Goal: Navigation & Orientation: Find specific page/section

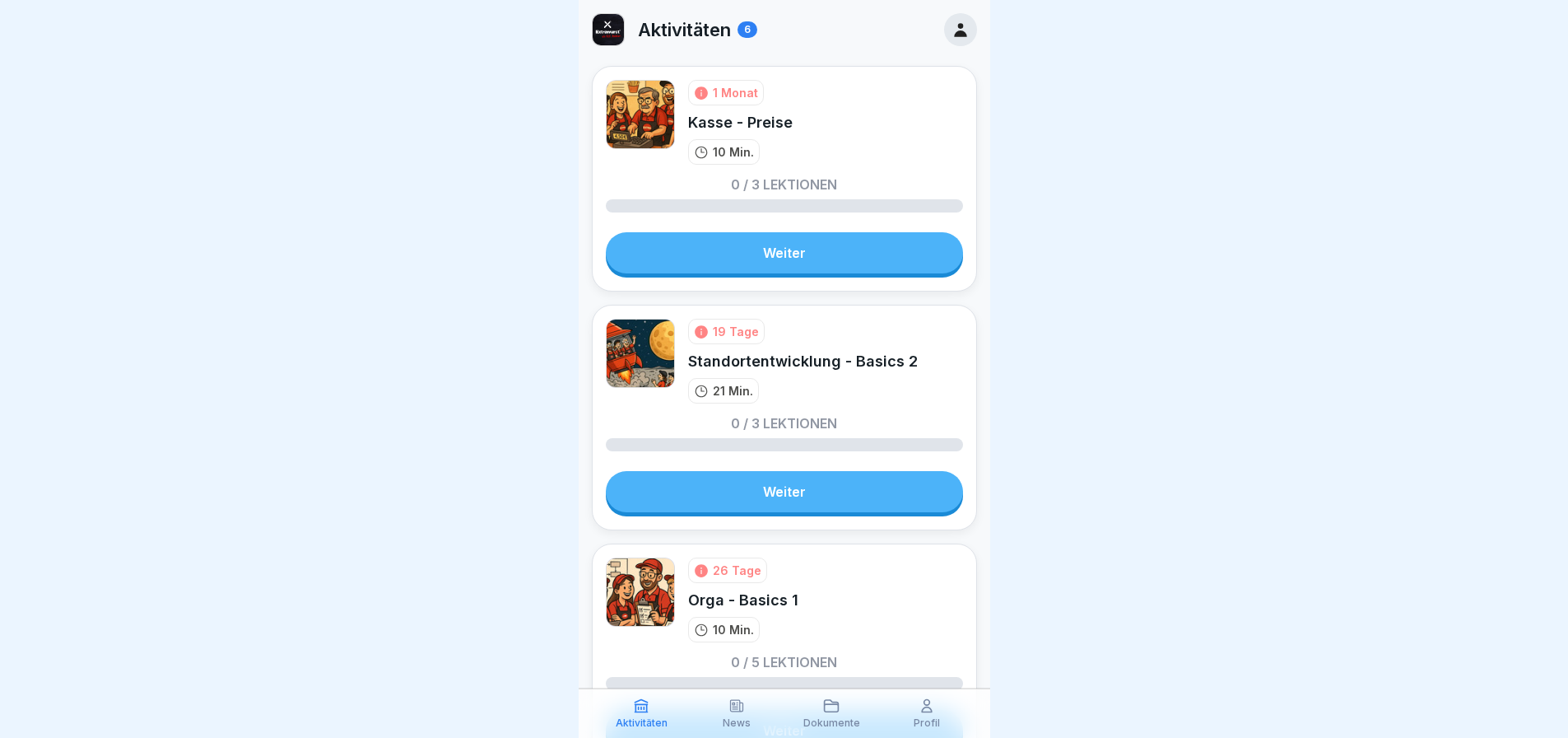
click at [953, 27] on icon at bounding box center [959, 30] width 13 height 14
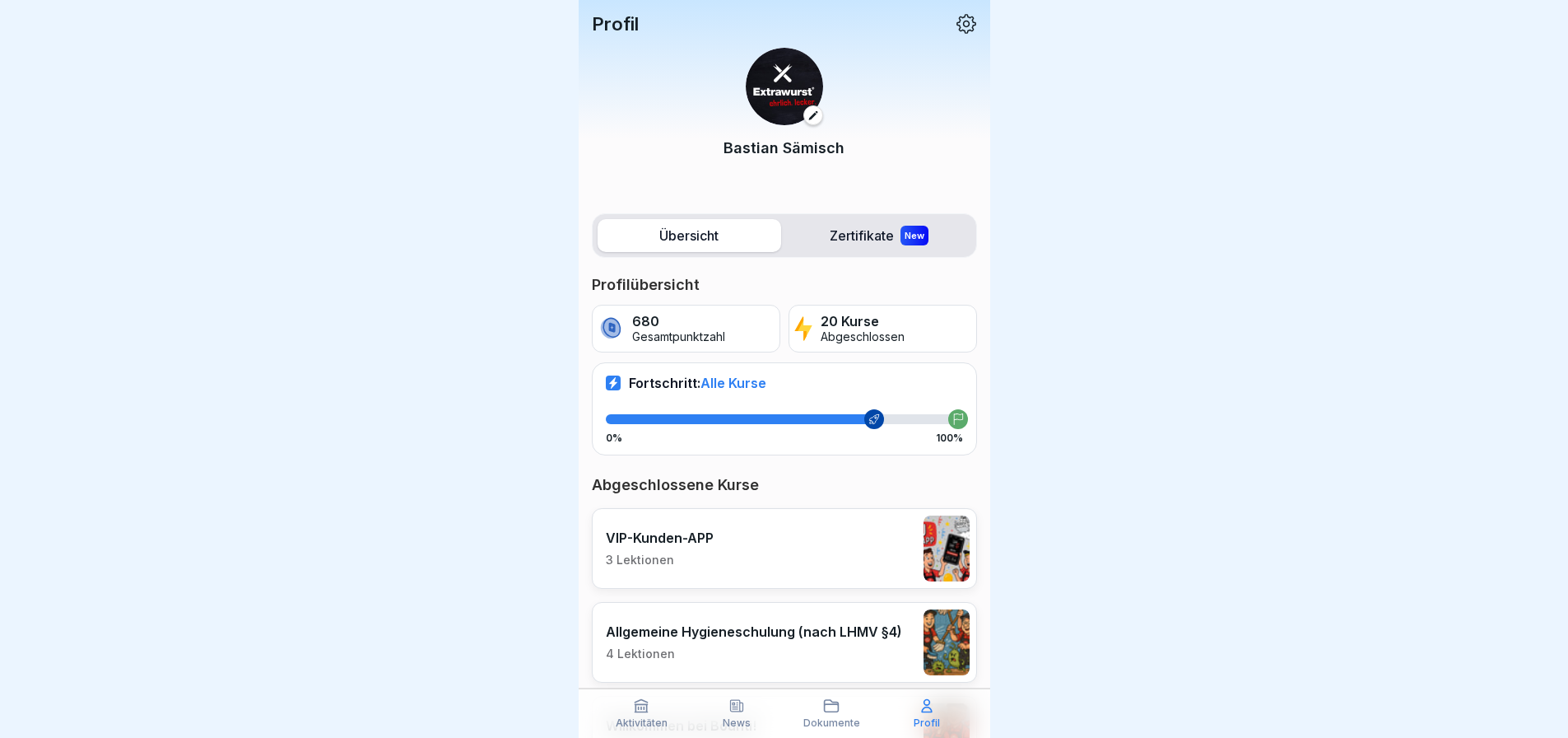
scroll to position [13, 0]
click at [624, 713] on div "Aktivitäten" at bounding box center [642, 713] width 87 height 31
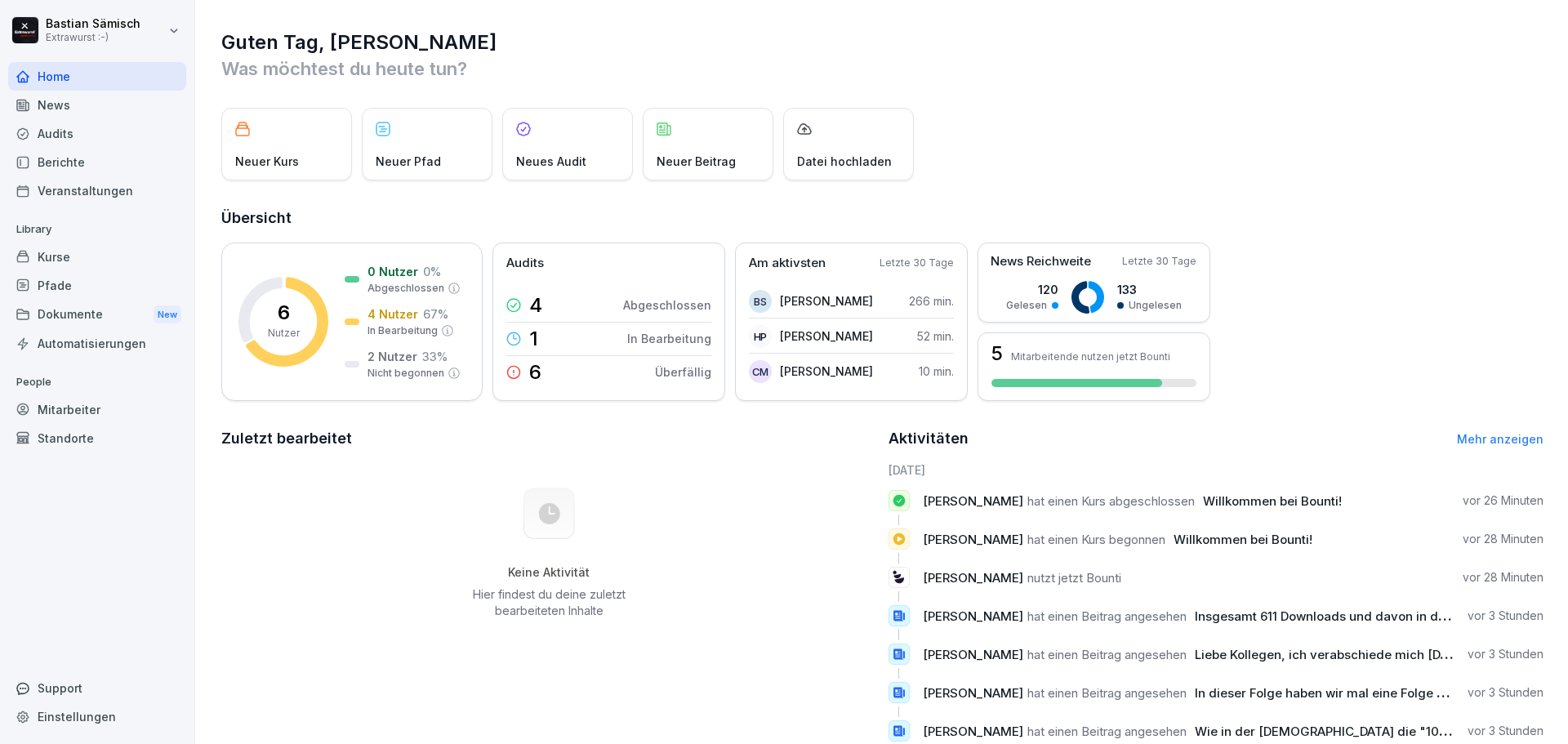
click at [119, 103] on div "News" at bounding box center [97, 105] width 178 height 28
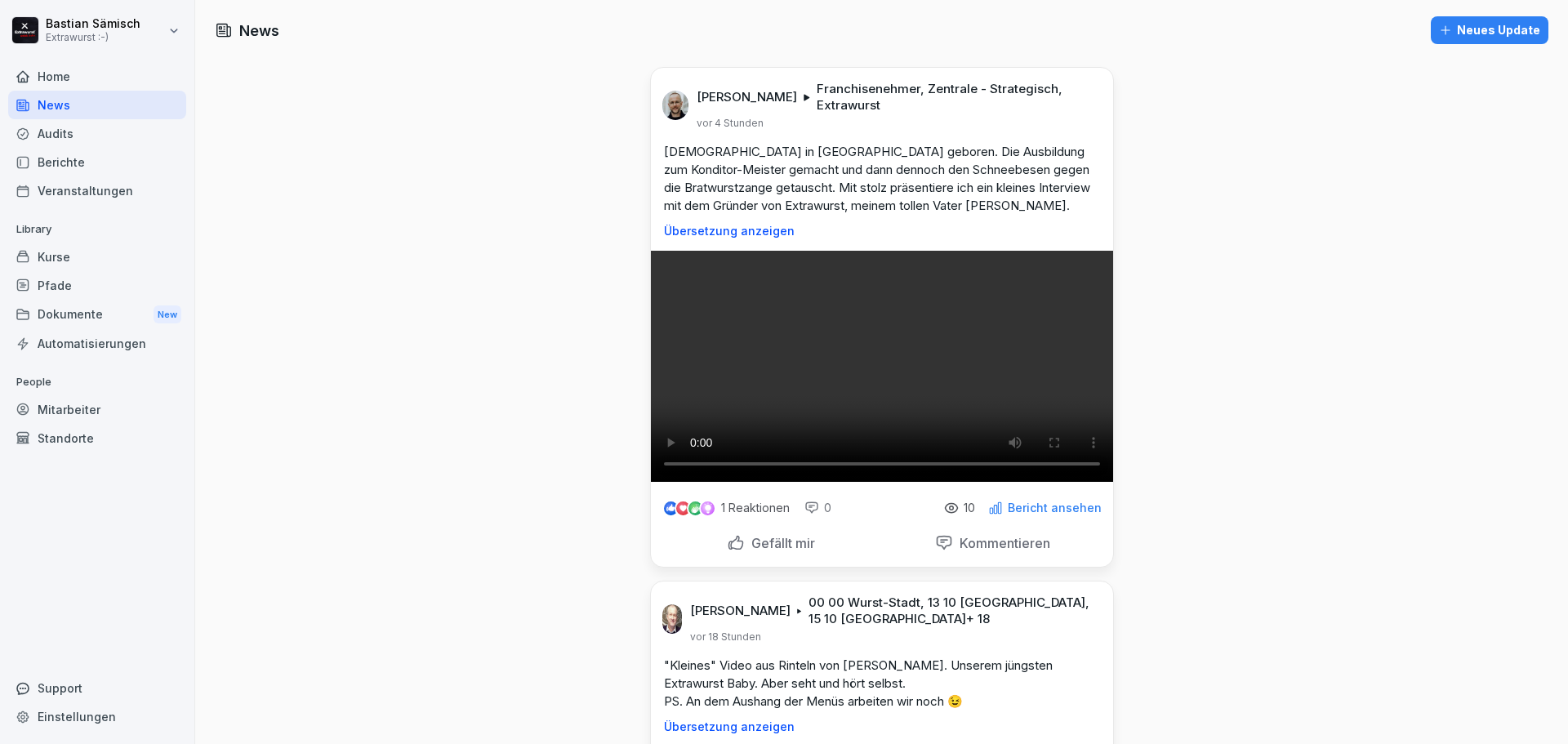
click at [74, 124] on div "Audits" at bounding box center [97, 134] width 178 height 28
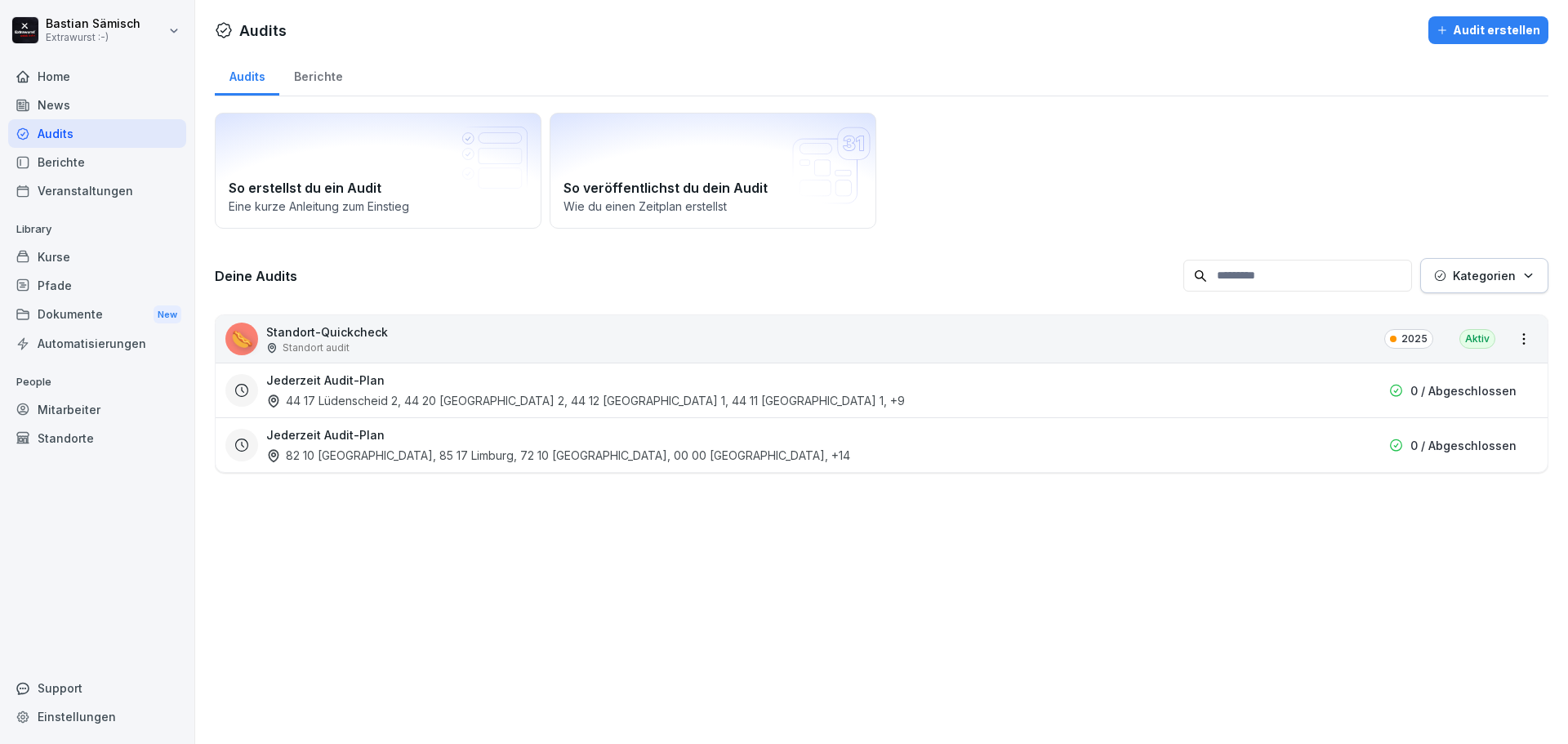
click at [99, 168] on div "Berichte" at bounding box center [97, 162] width 178 height 28
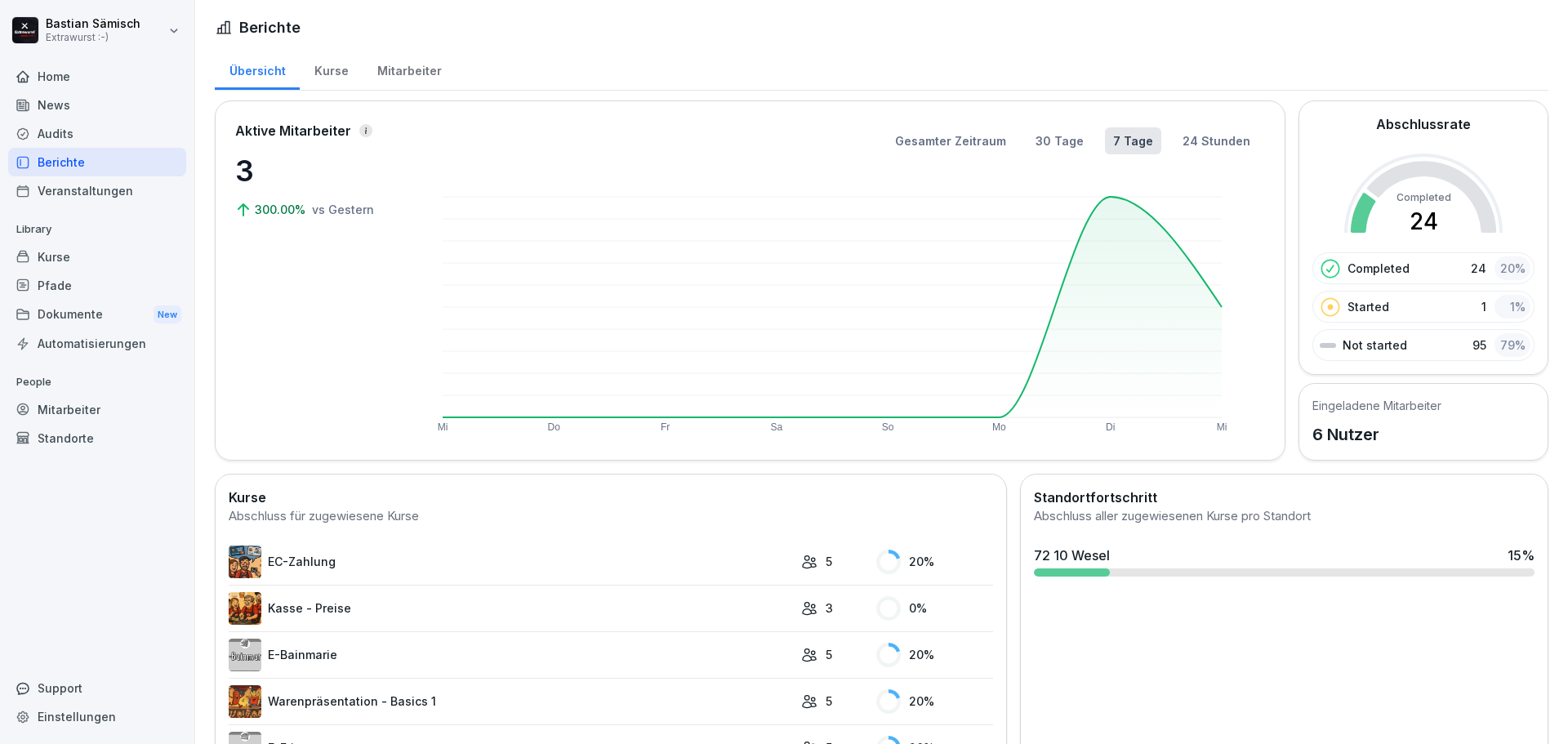
click at [35, 188] on div "Veranstaltungen" at bounding box center [97, 191] width 178 height 28
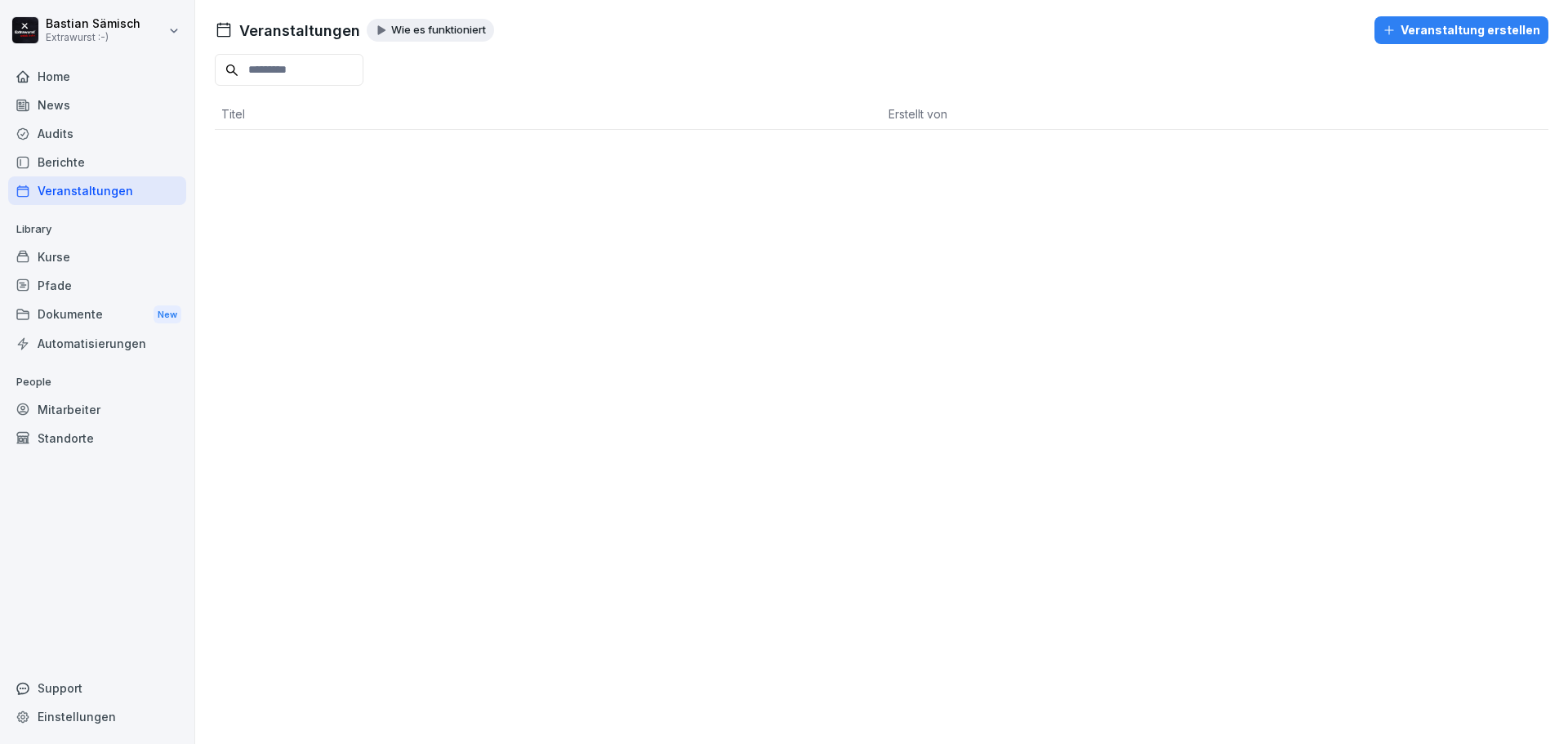
click at [25, 254] on icon at bounding box center [22, 256] width 11 height 11
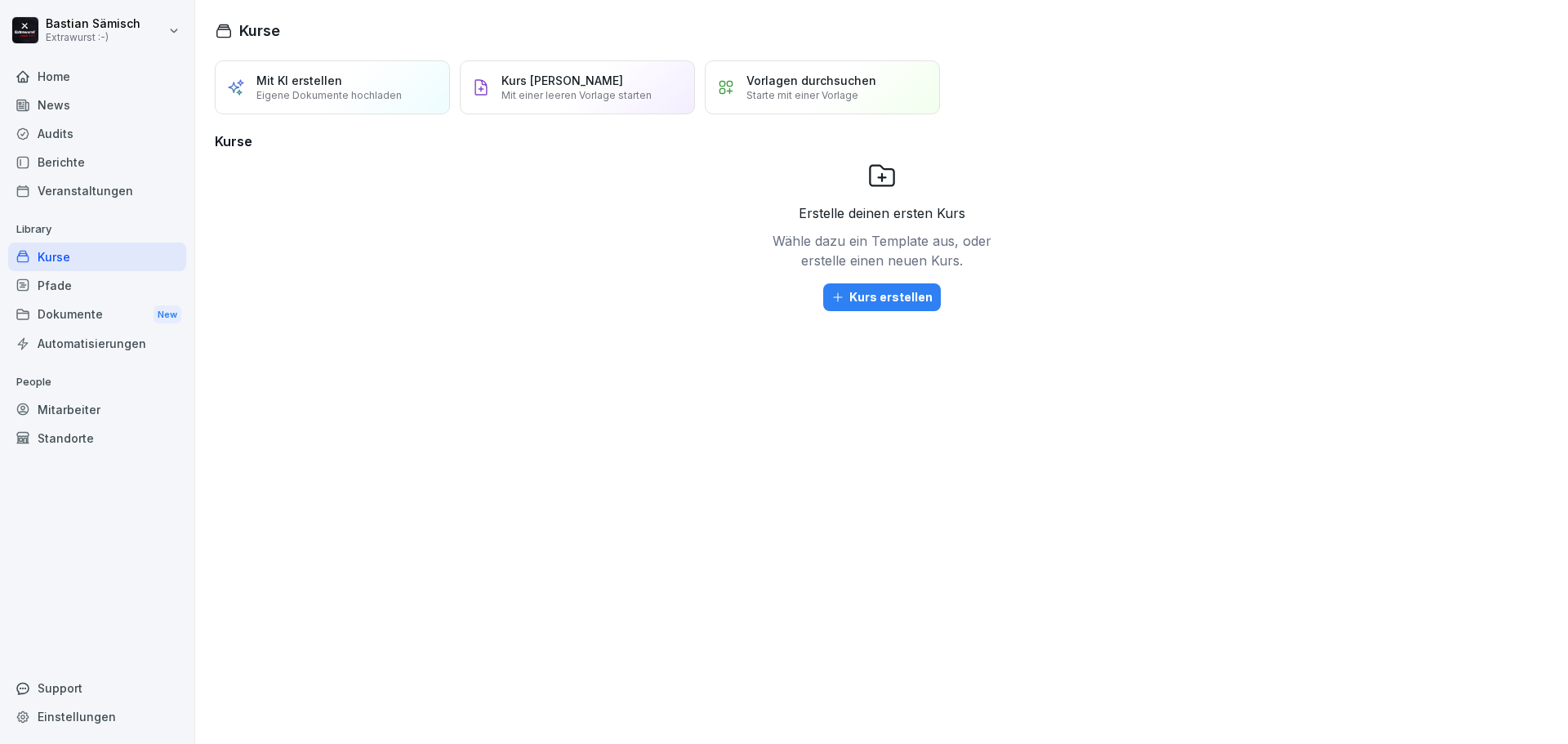
click at [37, 287] on div "Pfade" at bounding box center [97, 285] width 178 height 28
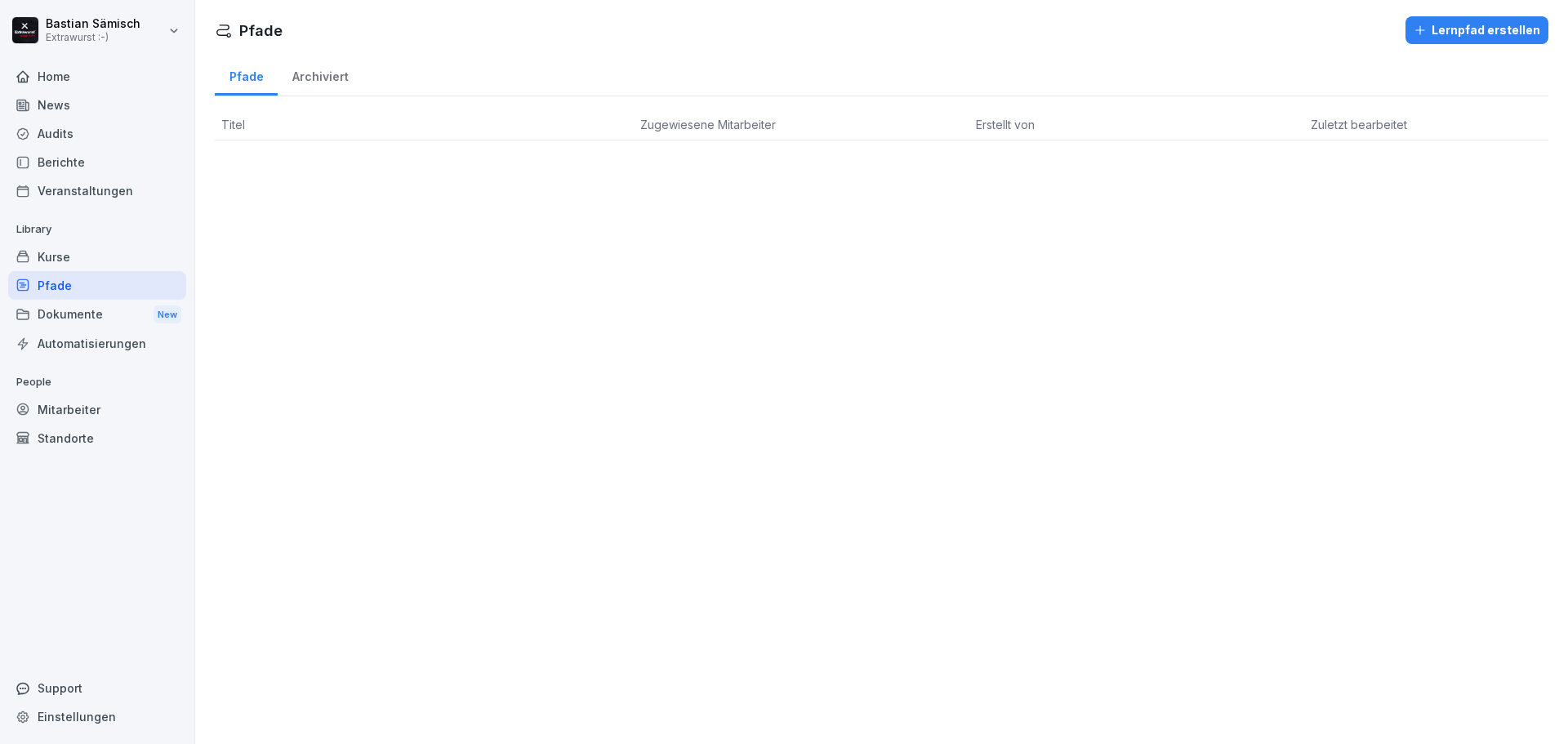
click at [87, 312] on div "Dokumente New" at bounding box center [97, 315] width 178 height 30
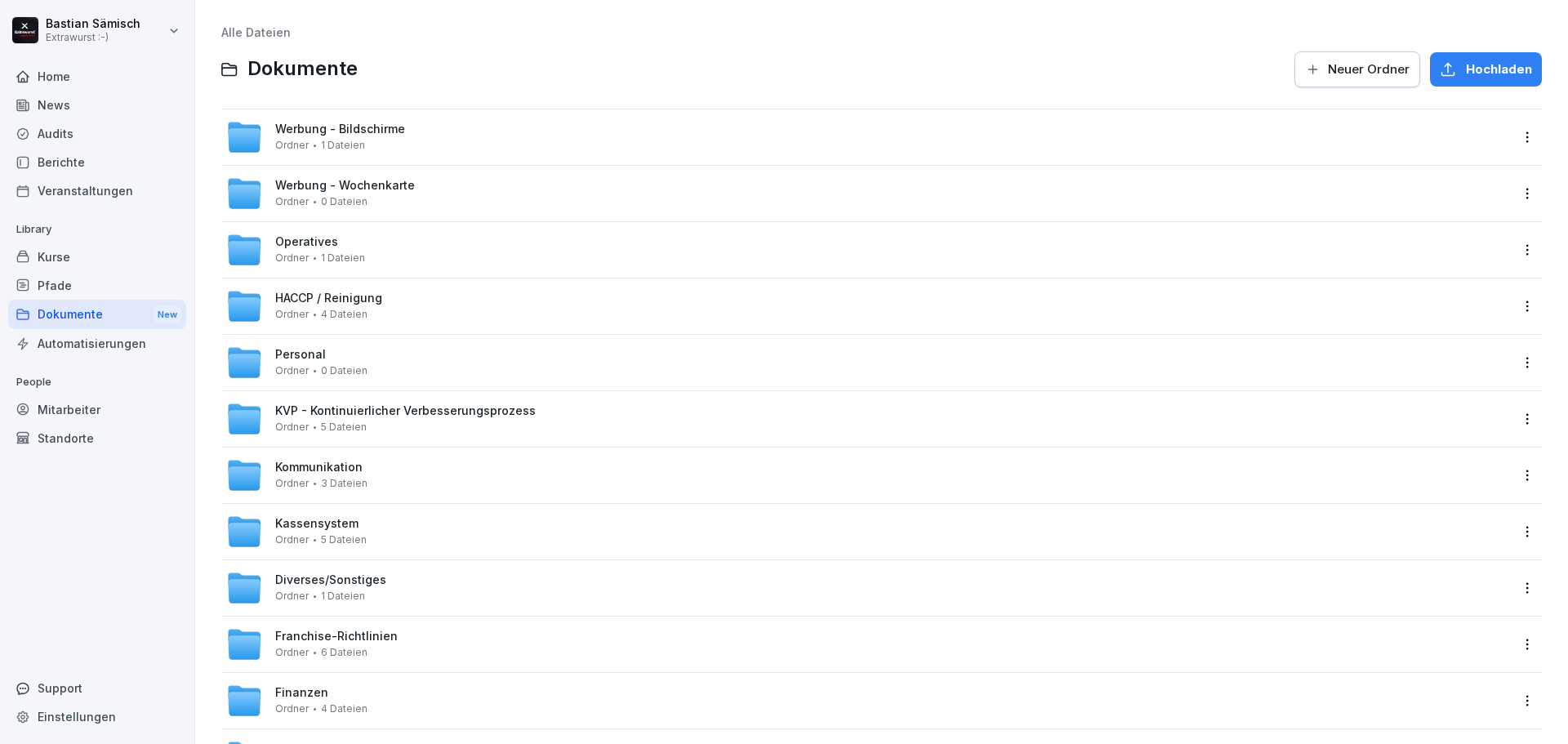
click at [78, 343] on div "Automatisierungen" at bounding box center [97, 343] width 178 height 28
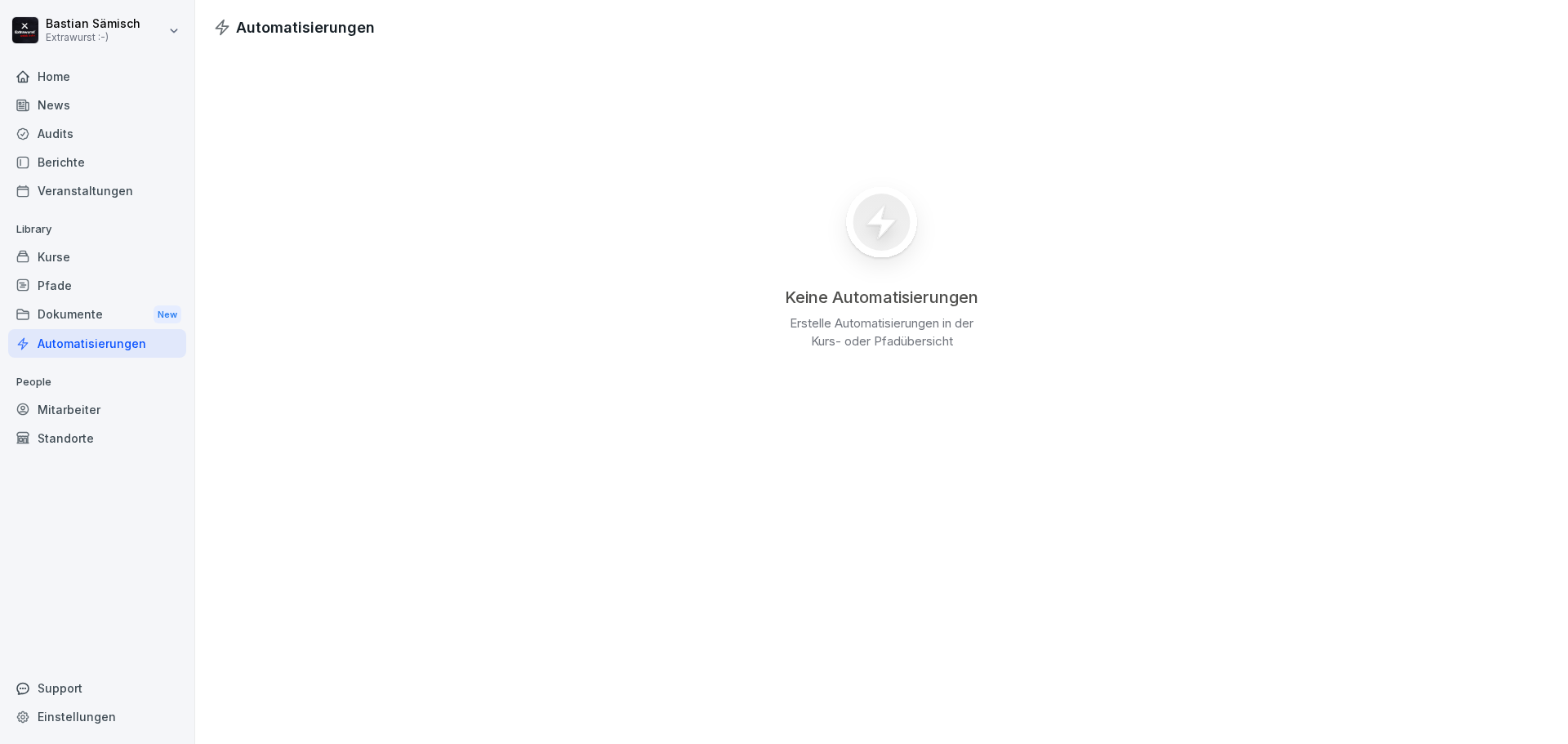
click at [74, 408] on div "Mitarbeiter" at bounding box center [97, 409] width 178 height 28
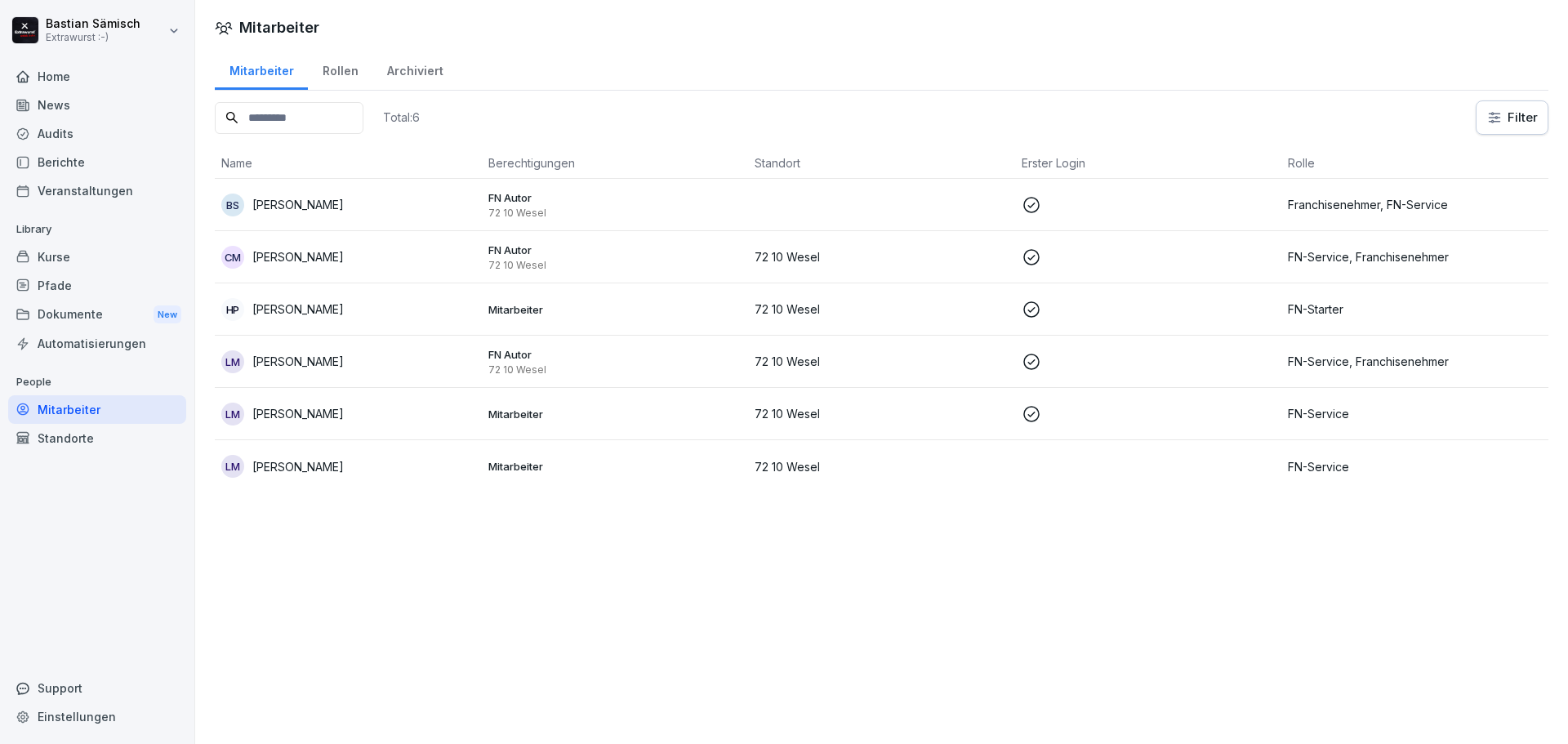
click at [500, 209] on p "72 10 Wesel" at bounding box center [616, 213] width 254 height 13
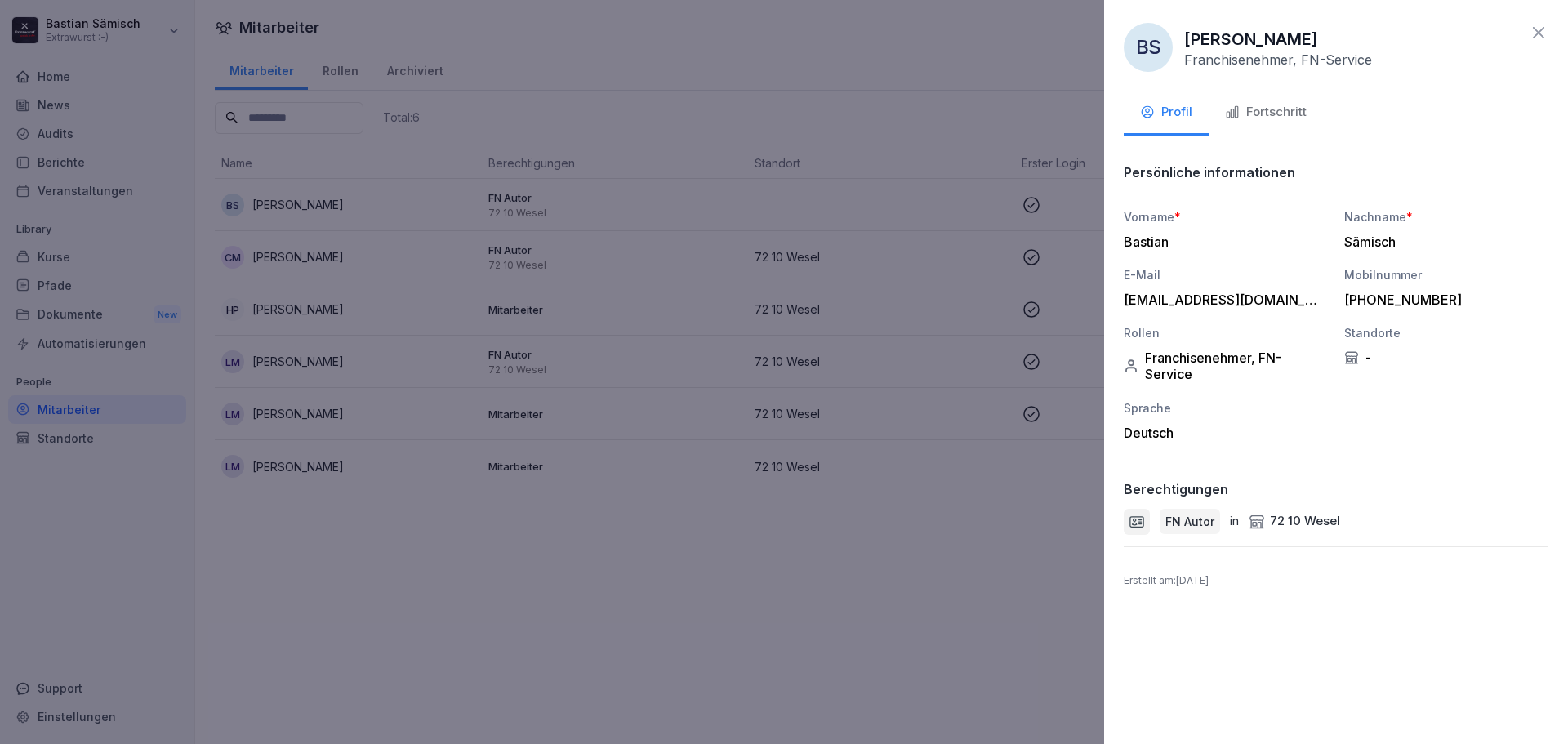
click at [156, 460] on div at bounding box center [784, 372] width 1568 height 744
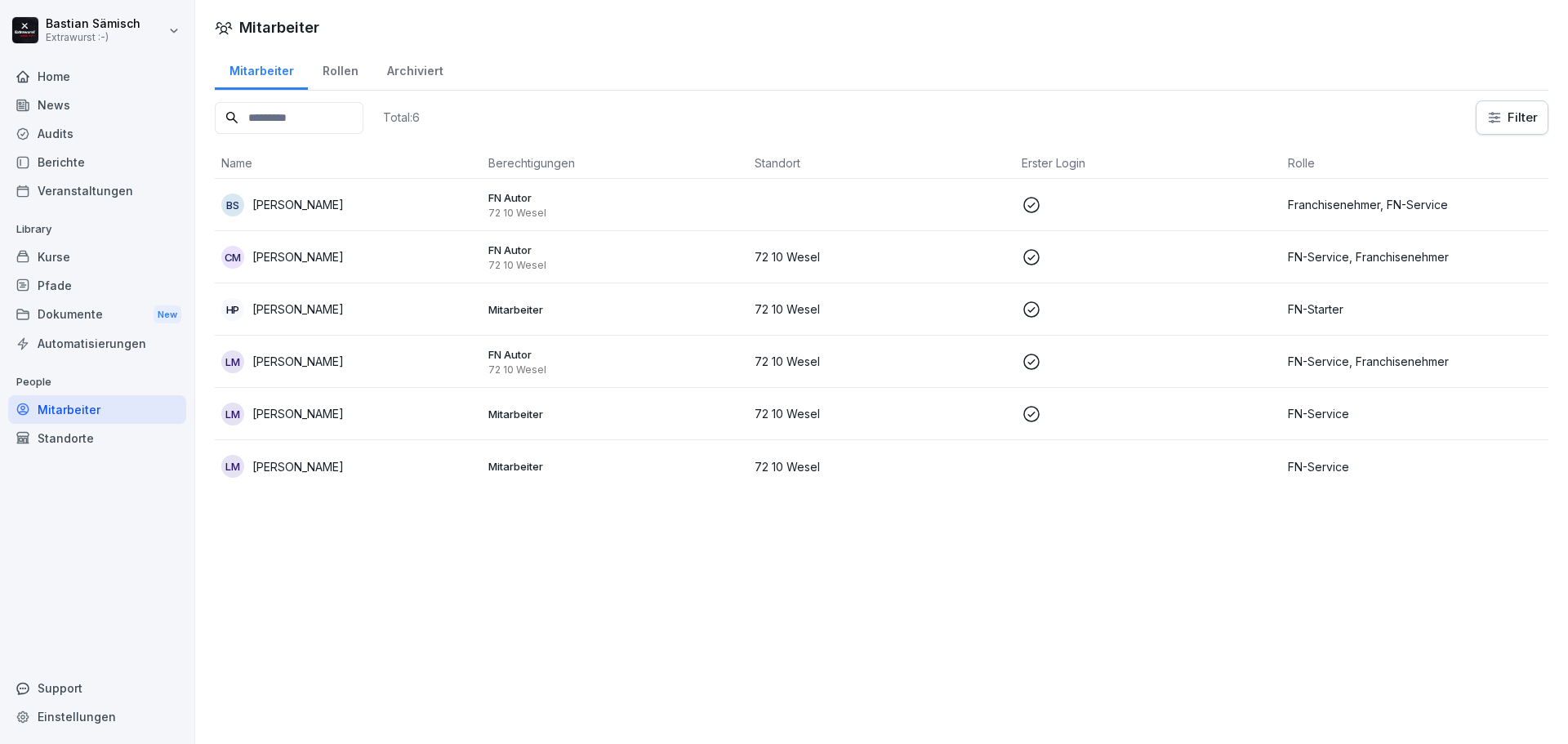
click at [91, 441] on div "Standorte" at bounding box center [97, 439] width 178 height 28
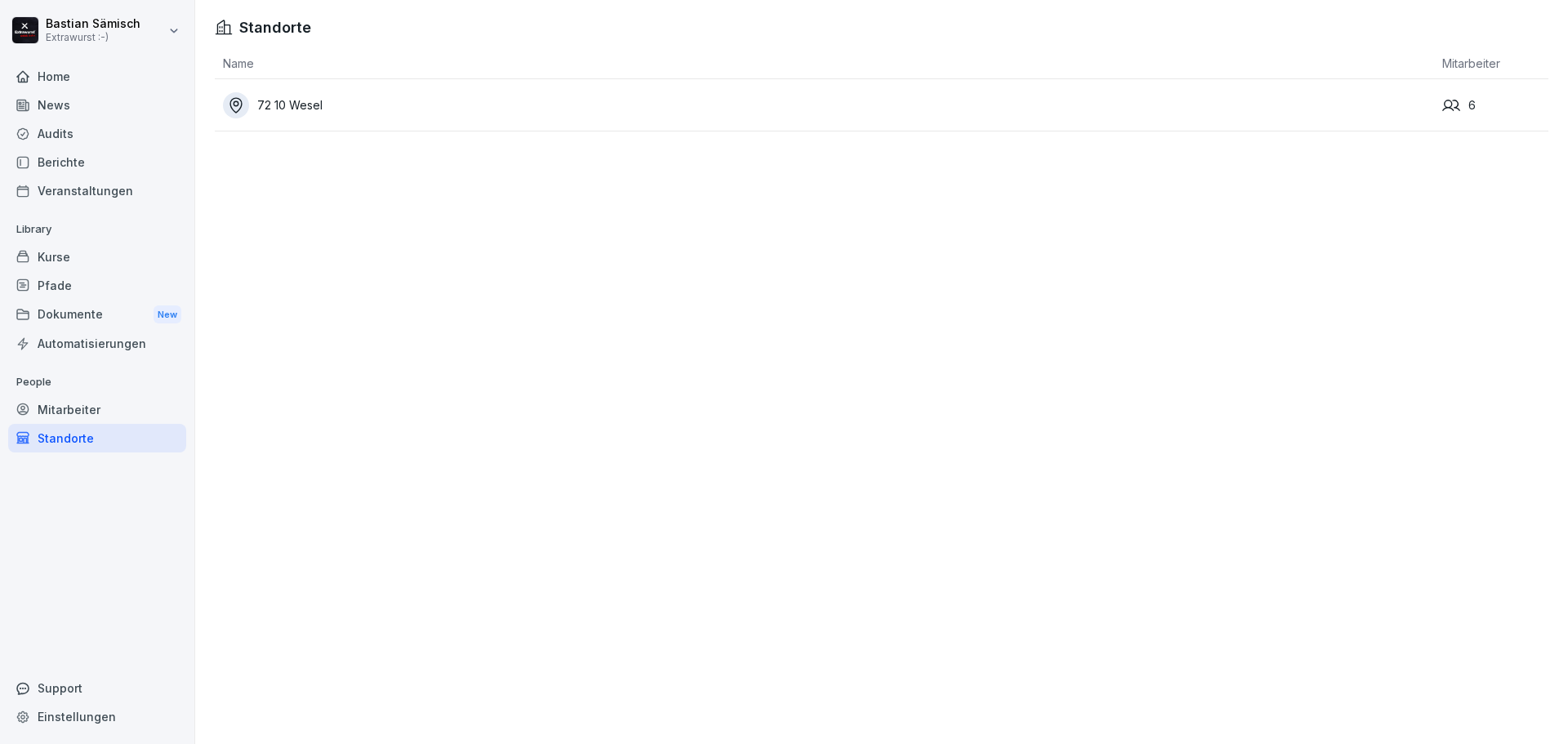
click at [445, 100] on div "72 10 Wesel" at bounding box center [828, 105] width 1212 height 26
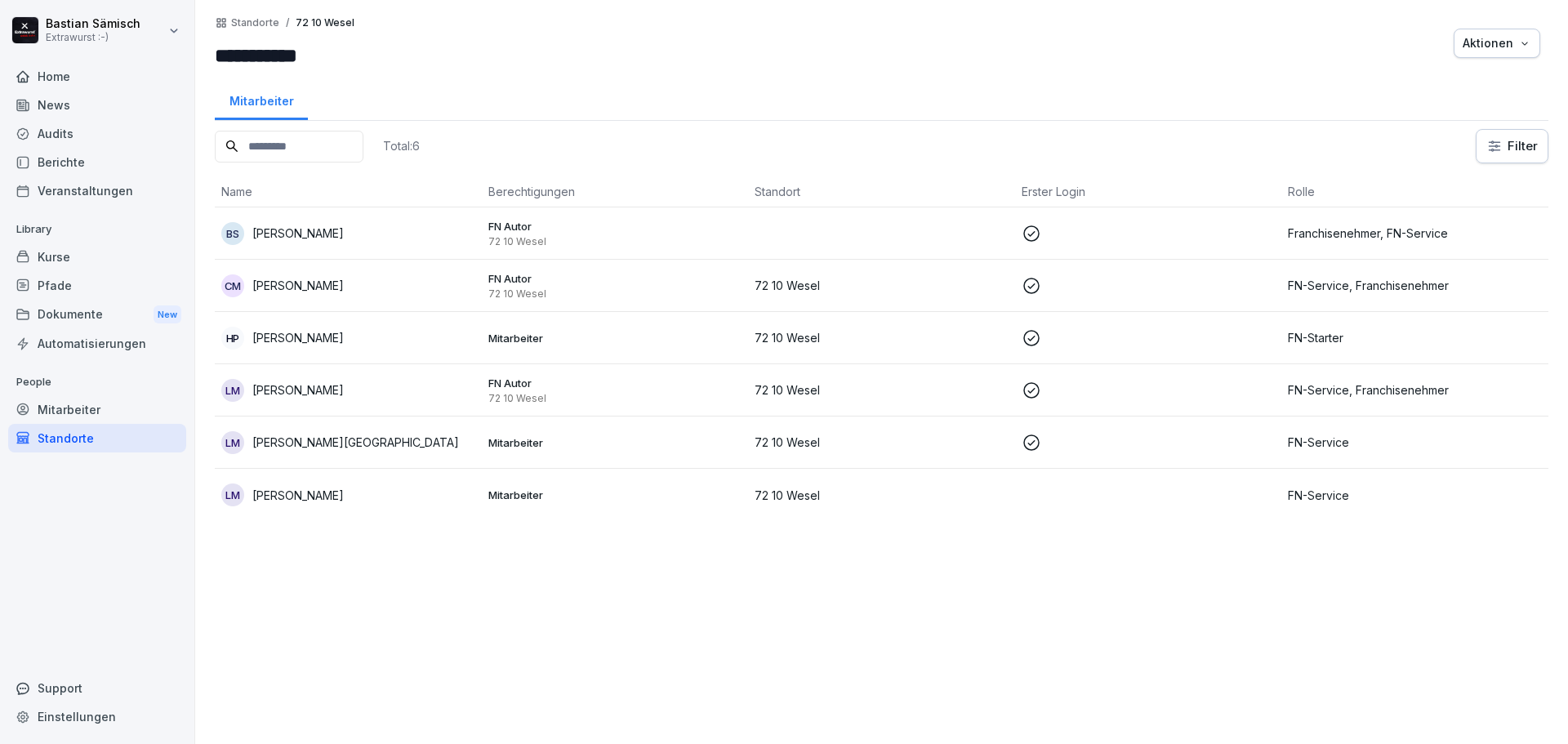
click at [84, 73] on div "Home" at bounding box center [97, 76] width 178 height 28
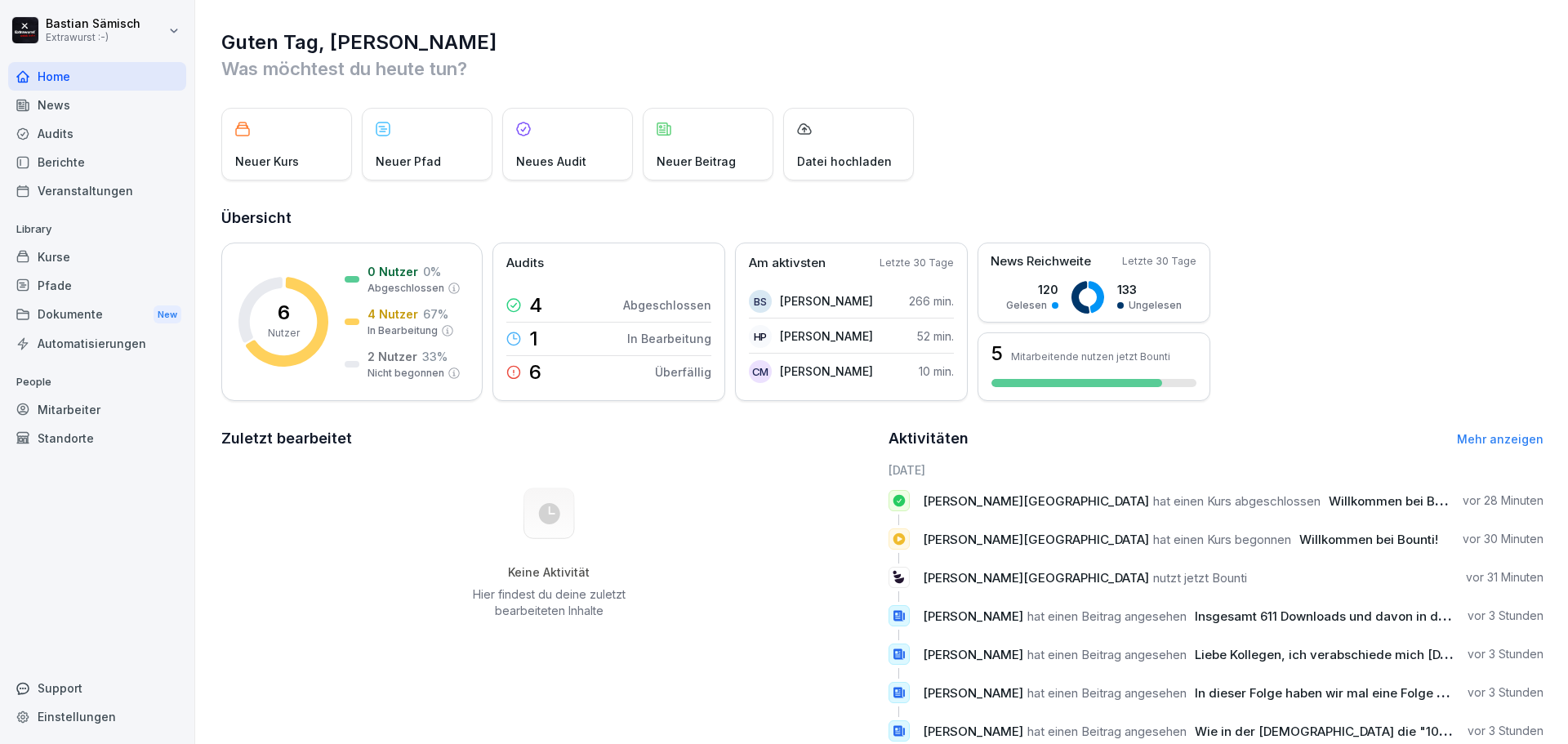
click at [49, 131] on div "Audits" at bounding box center [97, 134] width 178 height 28
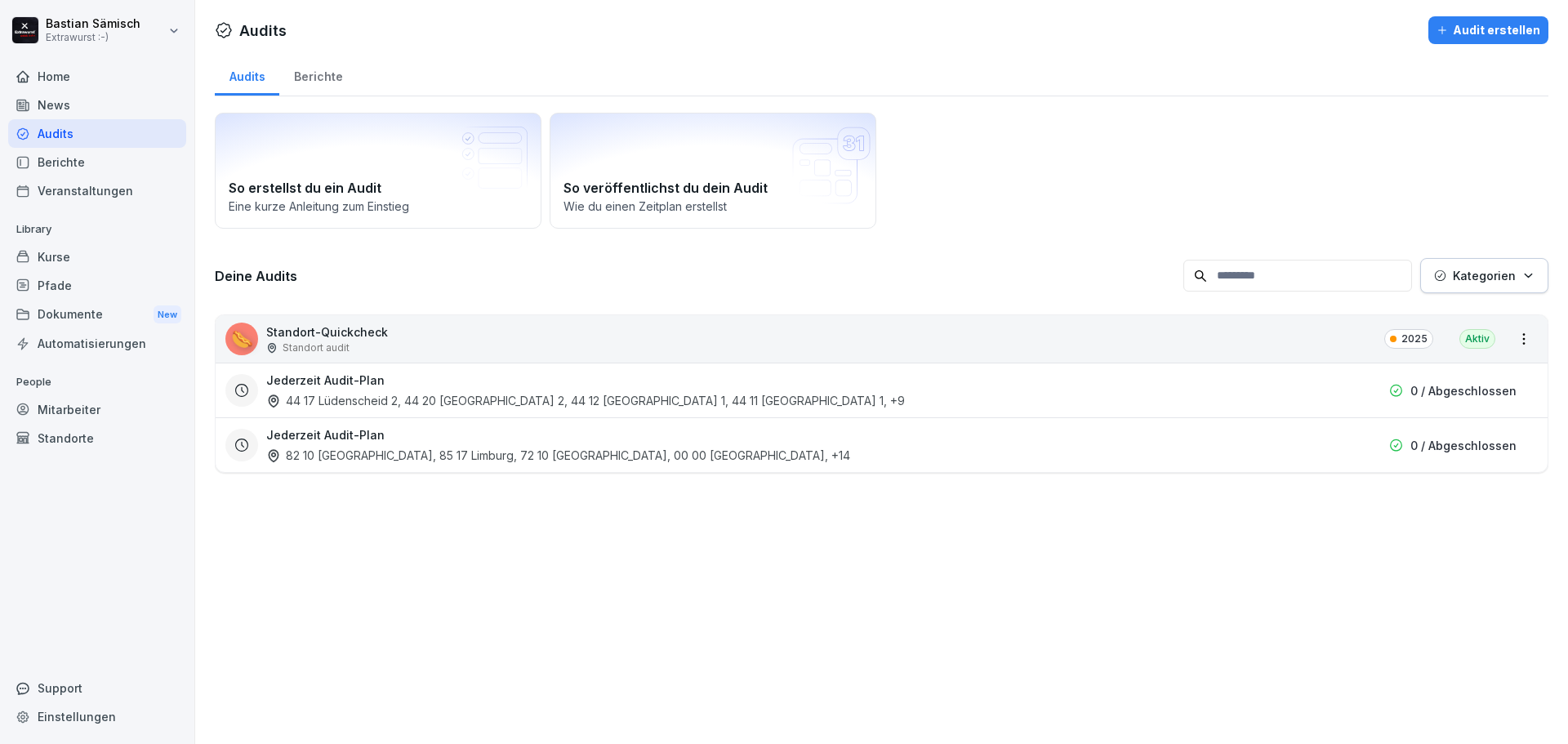
click at [59, 97] on div "News" at bounding box center [97, 105] width 178 height 28
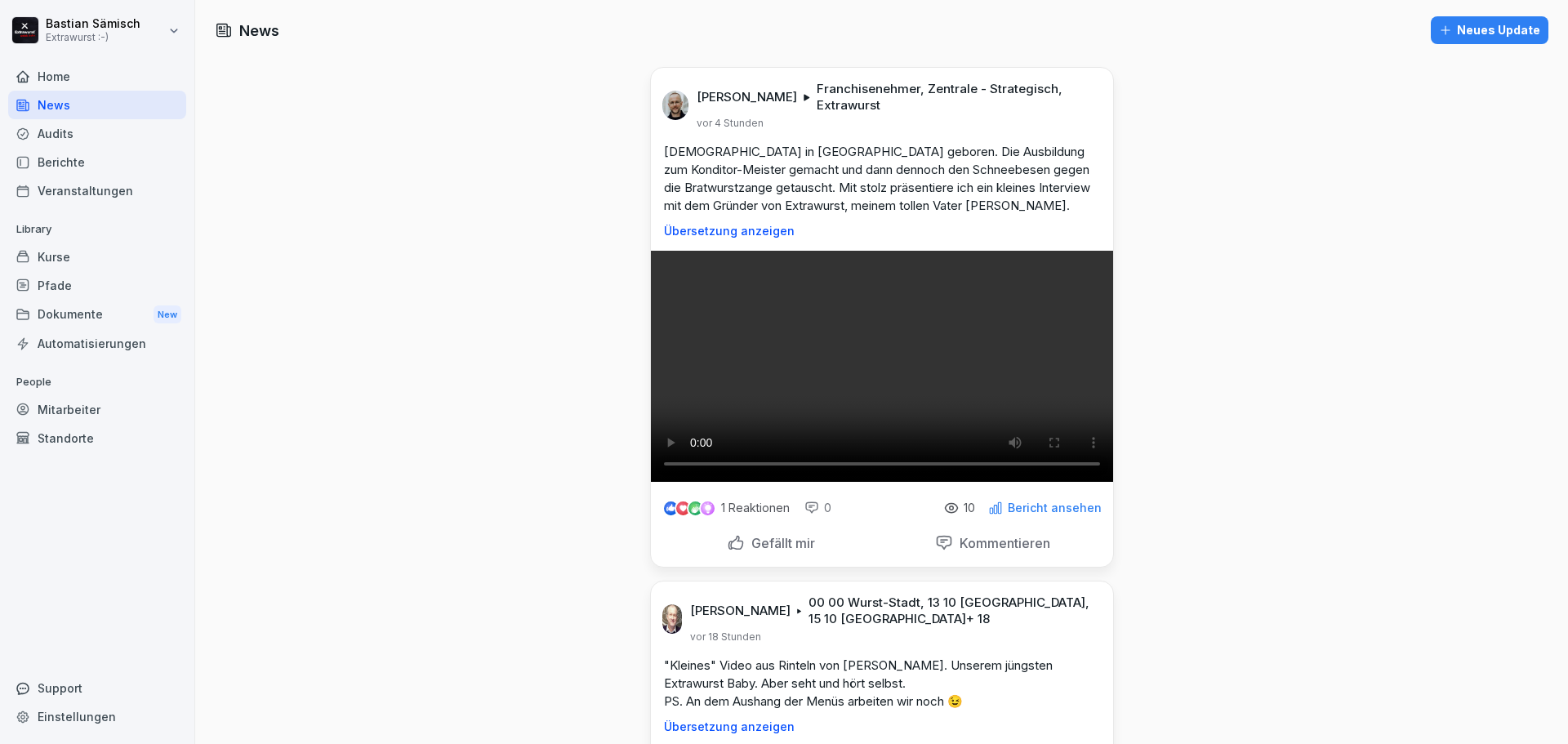
click at [84, 424] on div "Standorte" at bounding box center [97, 439] width 178 height 28
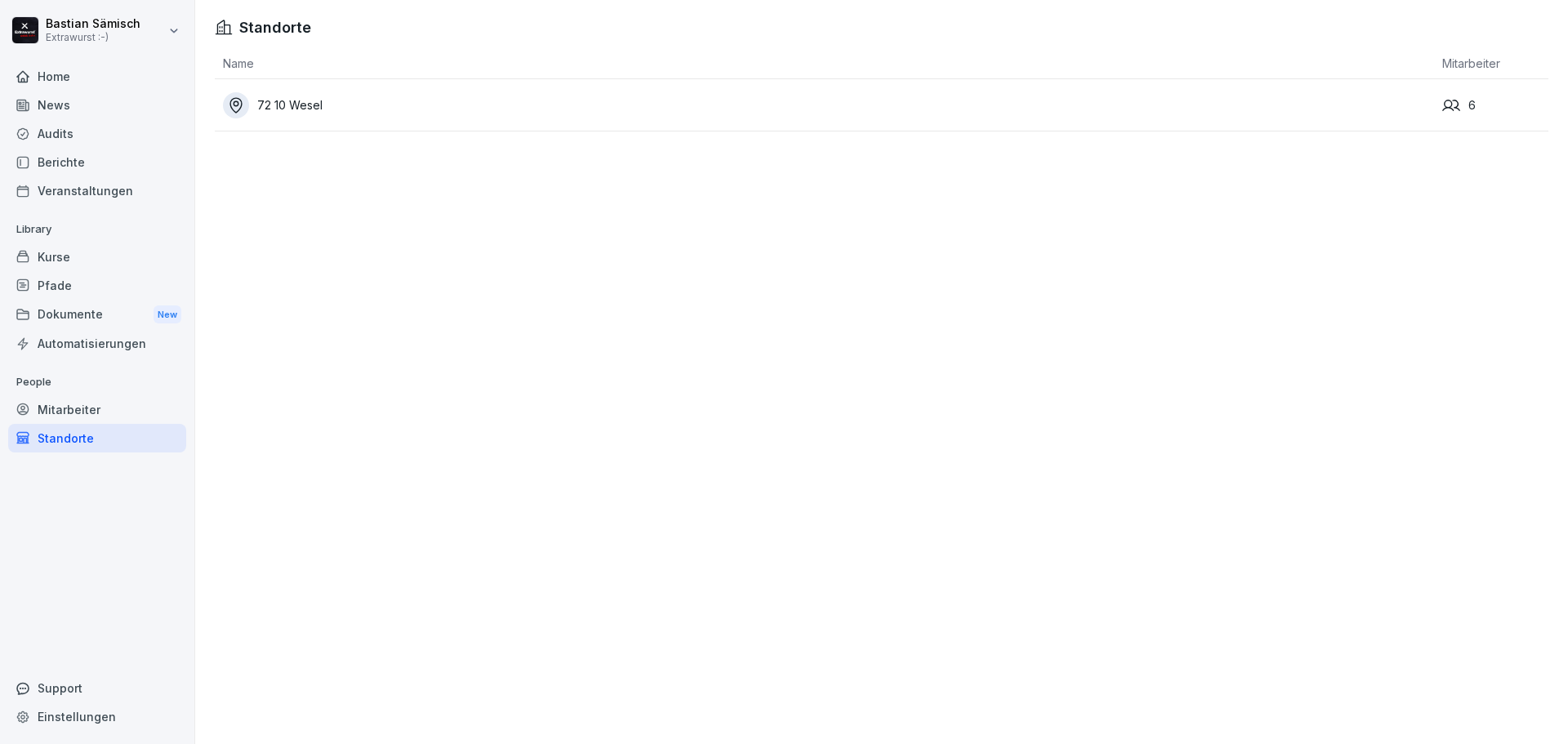
click at [84, 407] on div "Mitarbeiter" at bounding box center [97, 409] width 178 height 28
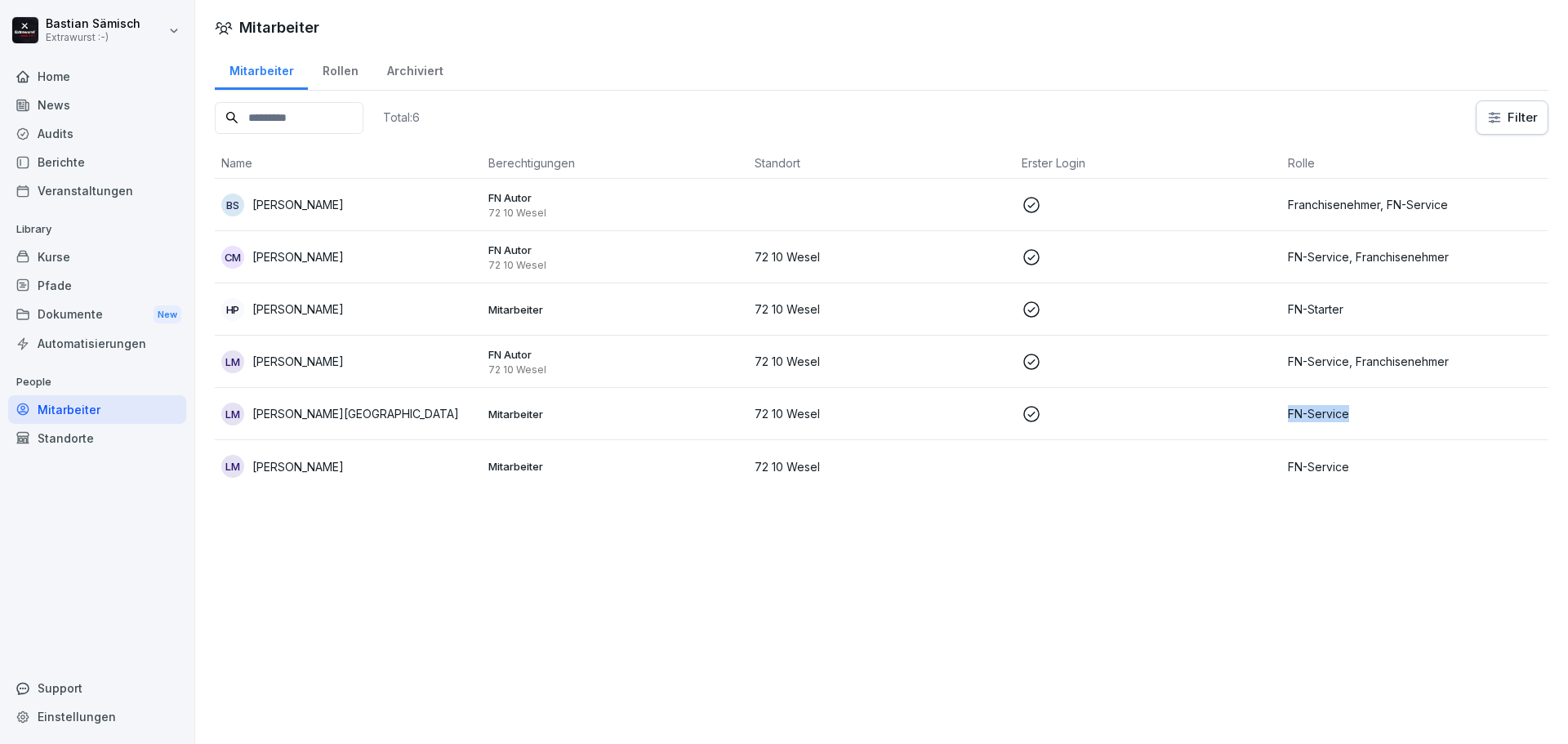
drag, startPoint x: 1364, startPoint y: 412, endPoint x: 1229, endPoint y: 416, distance: 135.1
click at [1229, 416] on tr "LM [PERSON_NAME][GEOGRAPHIC_DATA] Mitarbeiter 72 10 Wesel FN-Service" at bounding box center [882, 414] width 1334 height 52
copy p "FN-Service"
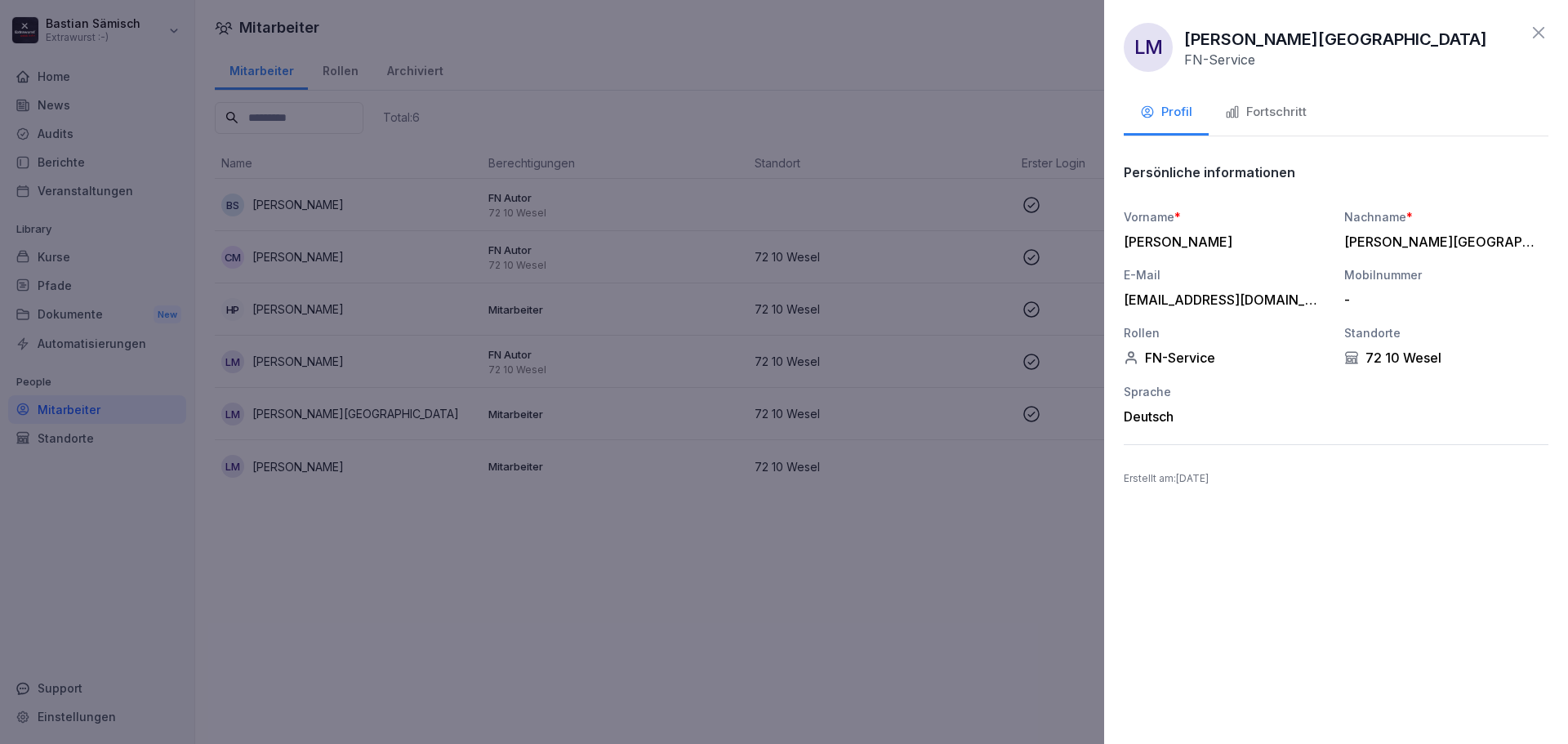
click at [925, 64] on div at bounding box center [784, 372] width 1568 height 744
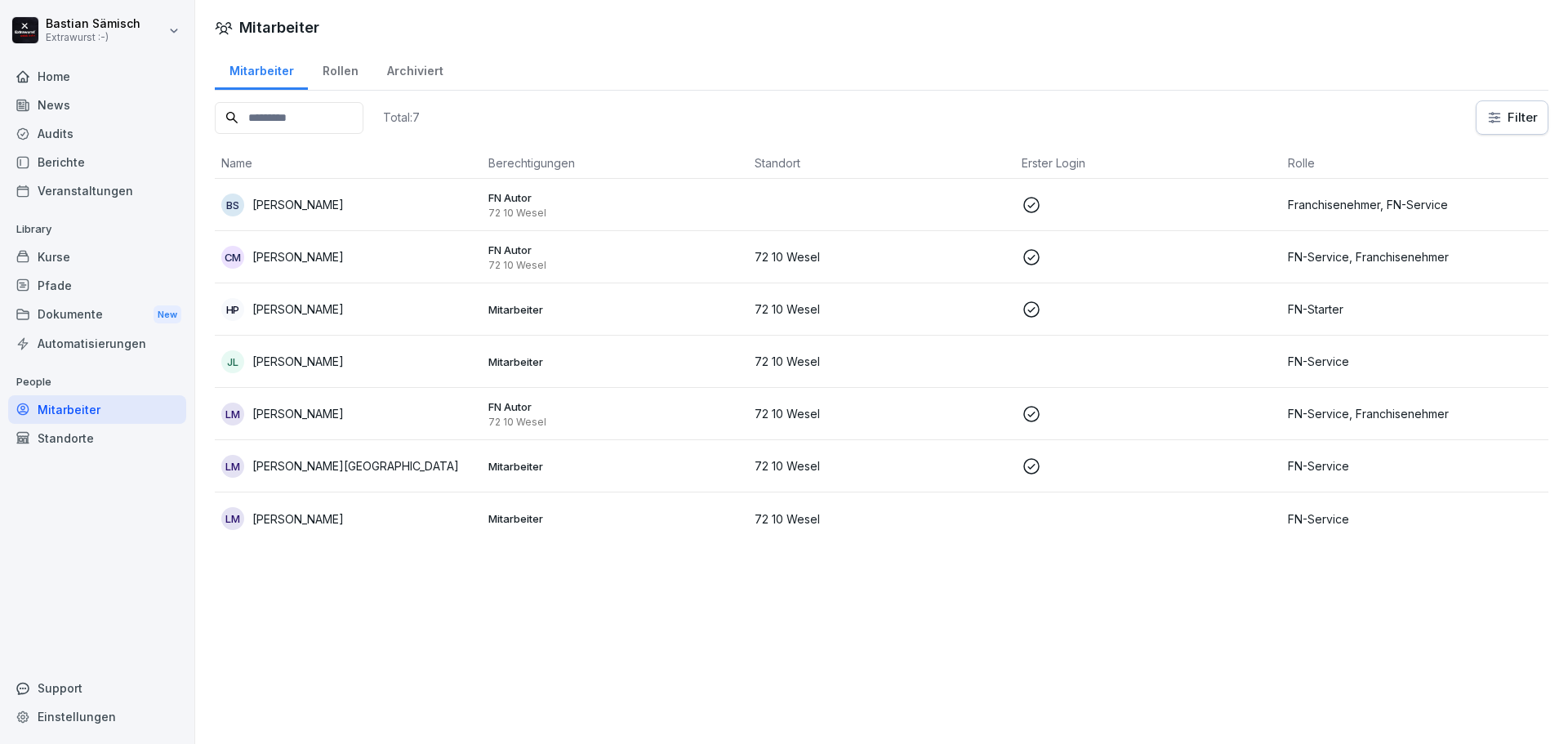
click at [581, 687] on div "Mitarbeiter Mitarbeiter Rollen Archiviert Total: 7 Filter Name Berechtigungen S…" at bounding box center [881, 372] width 1373 height 744
